Goal: Transaction & Acquisition: Purchase product/service

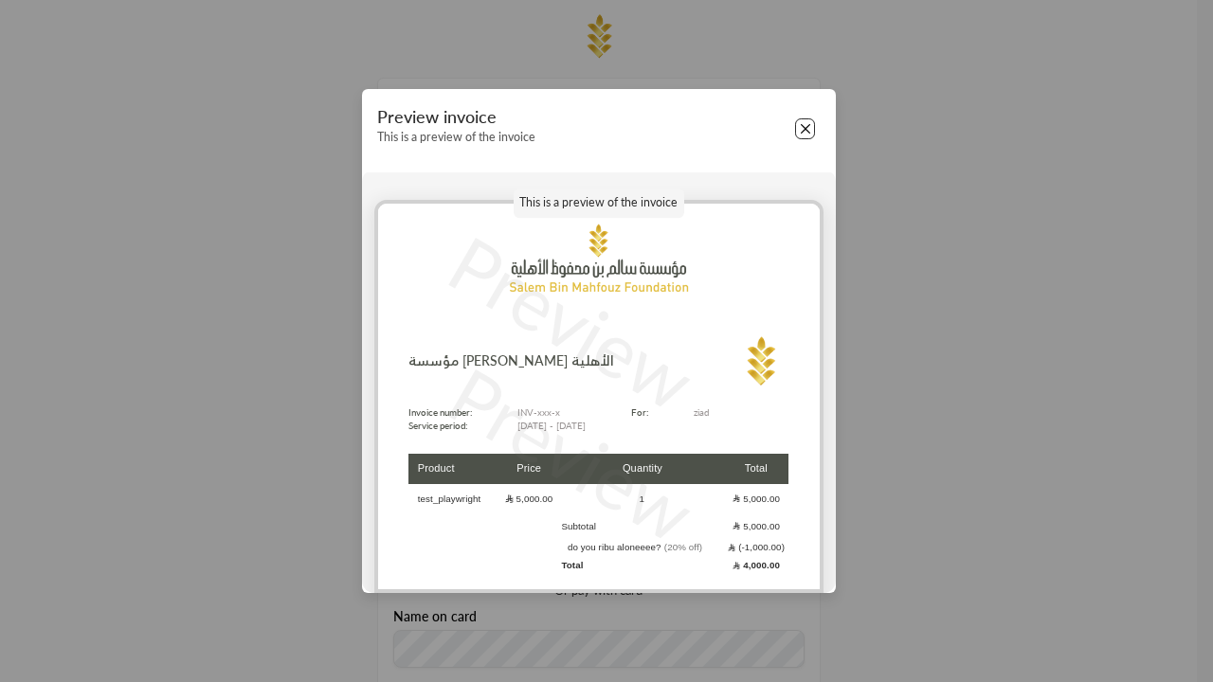
click at [804, 129] on button "Close" at bounding box center [805, 128] width 21 height 21
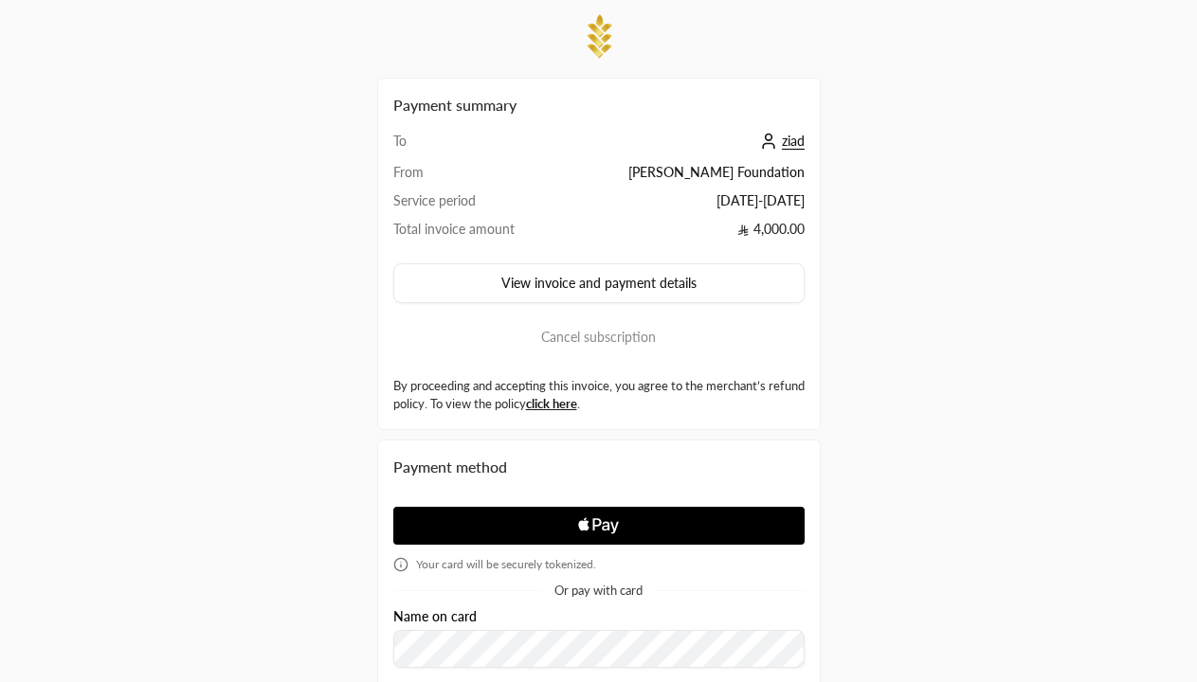
scroll to position [323, 0]
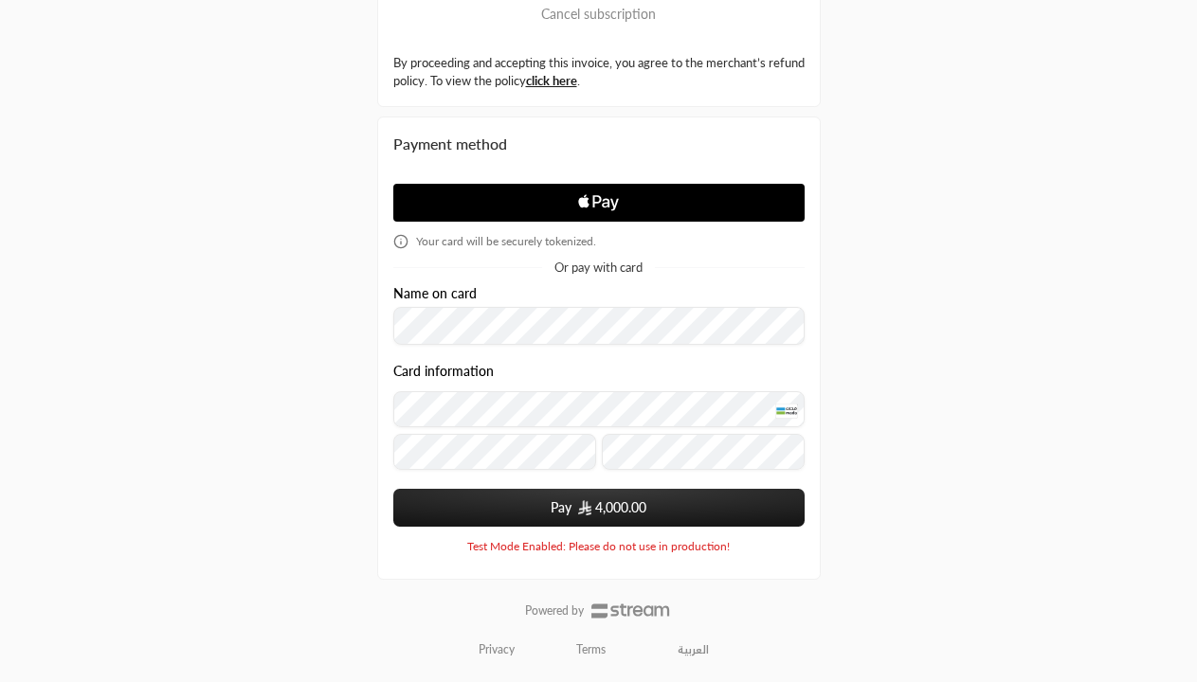
click at [598, 508] on span "4,000.00" at bounding box center [620, 507] width 51 height 19
